Goal: Task Accomplishment & Management: Use online tool/utility

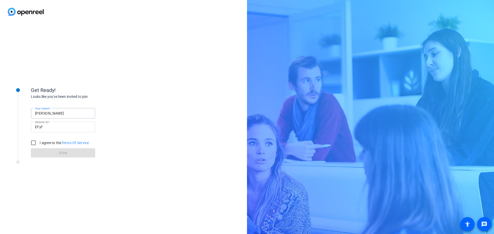
drag, startPoint x: 65, startPoint y: 116, endPoint x: 13, endPoint y: 114, distance: 51.3
click at [13, 114] on div "Get Ready! Looks like you've been invited to join Your name [PERSON_NAME] Sessi…" at bounding box center [69, 118] width 129 height 83
type input "[PERSON_NAME]"
click at [34, 142] on input "I agree to the Terms Of Service" at bounding box center [33, 143] width 10 height 10
checkbox input "true"
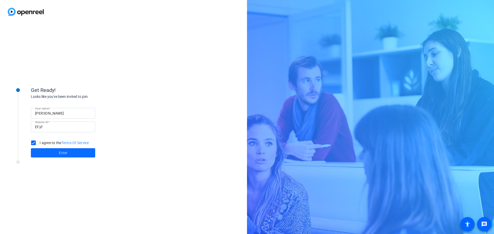
click at [40, 151] on span at bounding box center [63, 153] width 64 height 12
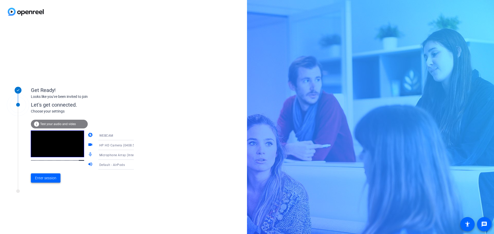
click at [45, 179] on span "Enter session" at bounding box center [45, 178] width 21 height 5
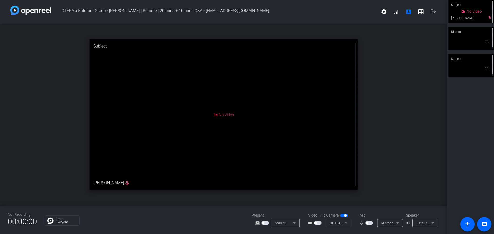
click at [468, 36] on div "Director" at bounding box center [472, 32] width 46 height 10
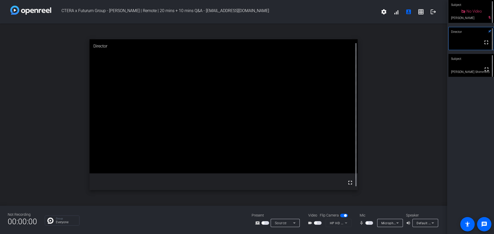
click at [370, 223] on span "button" at bounding box center [369, 224] width 8 height 4
click at [368, 224] on span "button" at bounding box center [369, 224] width 8 height 4
click at [371, 224] on span "button" at bounding box center [369, 224] width 8 height 4
click at [367, 223] on span "button" at bounding box center [369, 224] width 8 height 4
click at [367, 223] on span "button" at bounding box center [367, 223] width 3 height 3
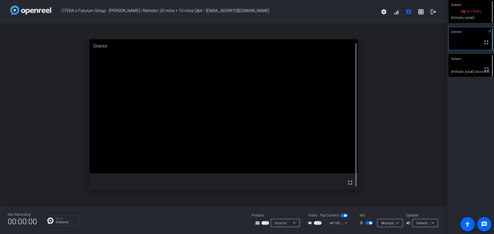
click at [367, 223] on span "button" at bounding box center [369, 224] width 8 height 4
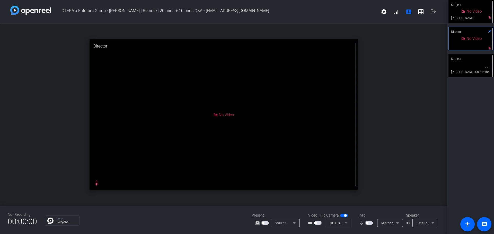
click at [369, 224] on span "button" at bounding box center [369, 224] width 8 height 4
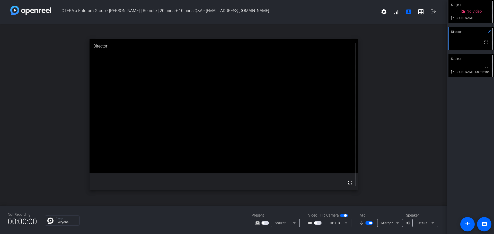
click at [365, 223] on span "button" at bounding box center [369, 224] width 8 height 4
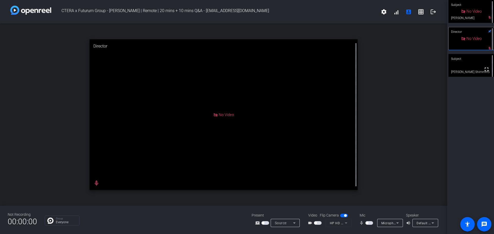
click at [55, 106] on div "open_in_new Director No Video mic_none" at bounding box center [223, 115] width 447 height 182
click at [371, 223] on span "button" at bounding box center [369, 224] width 8 height 4
click at [369, 222] on span "button" at bounding box center [369, 224] width 8 height 4
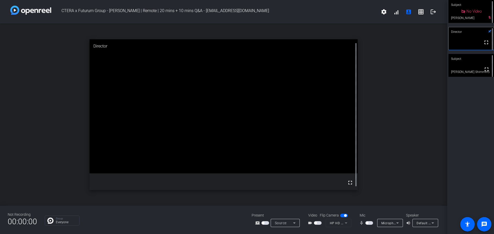
click at [371, 223] on span "button" at bounding box center [369, 224] width 8 height 4
click at [366, 223] on span "button" at bounding box center [369, 224] width 8 height 4
click at [371, 222] on span "button" at bounding box center [369, 224] width 8 height 4
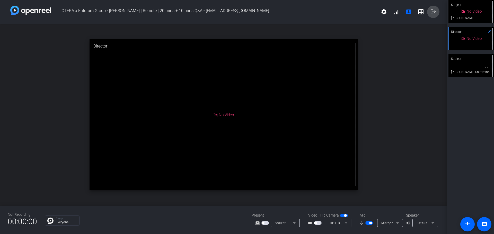
click at [433, 13] on mat-icon "logout" at bounding box center [433, 12] width 6 height 6
click at [434, 12] on mat-icon "logout" at bounding box center [433, 12] width 6 height 6
